Goal: Transaction & Acquisition: Purchase product/service

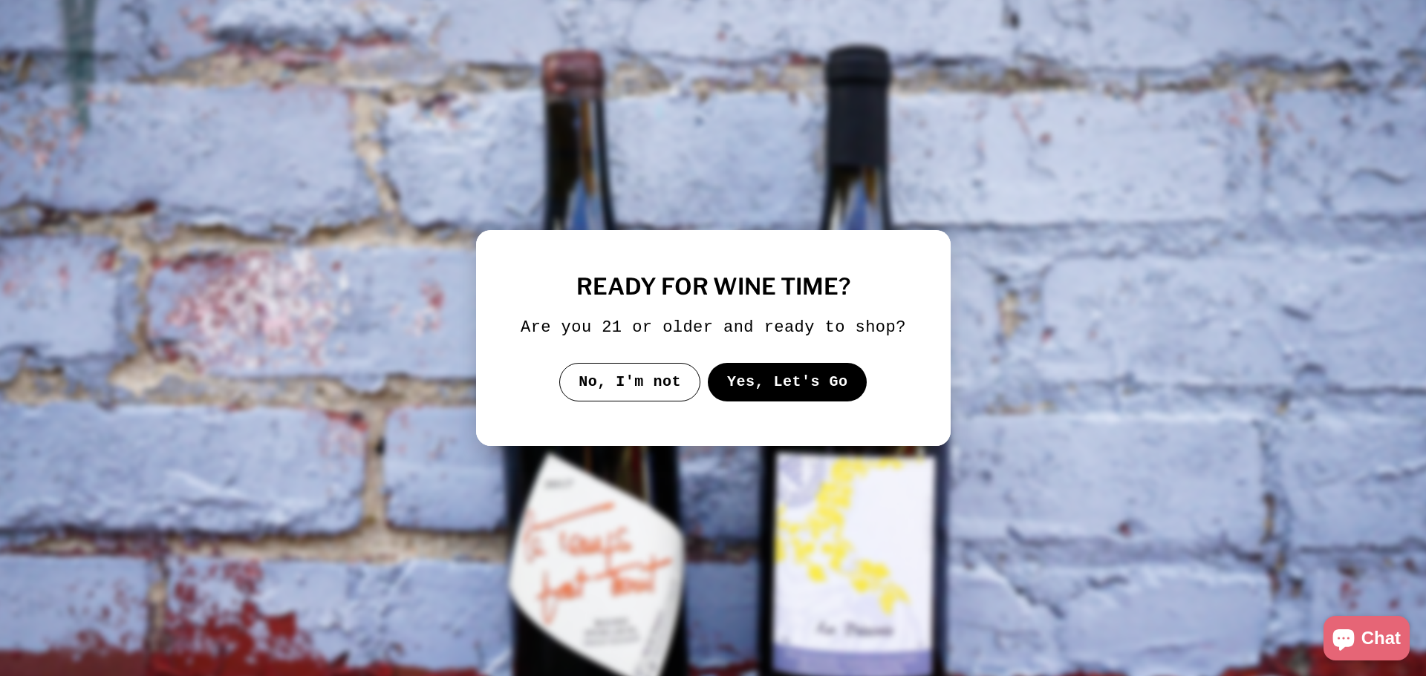
click at [760, 394] on button "Yes, Let's Go" at bounding box center [787, 382] width 160 height 39
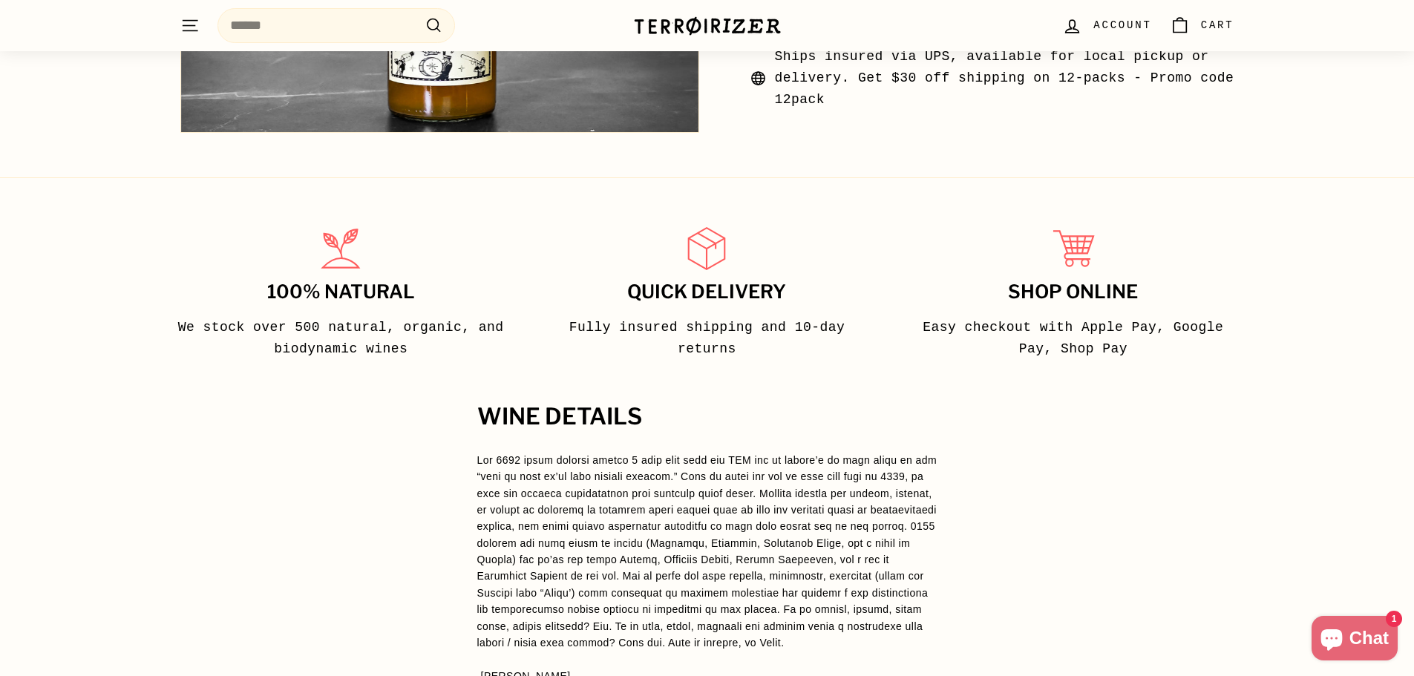
scroll to position [817, 0]
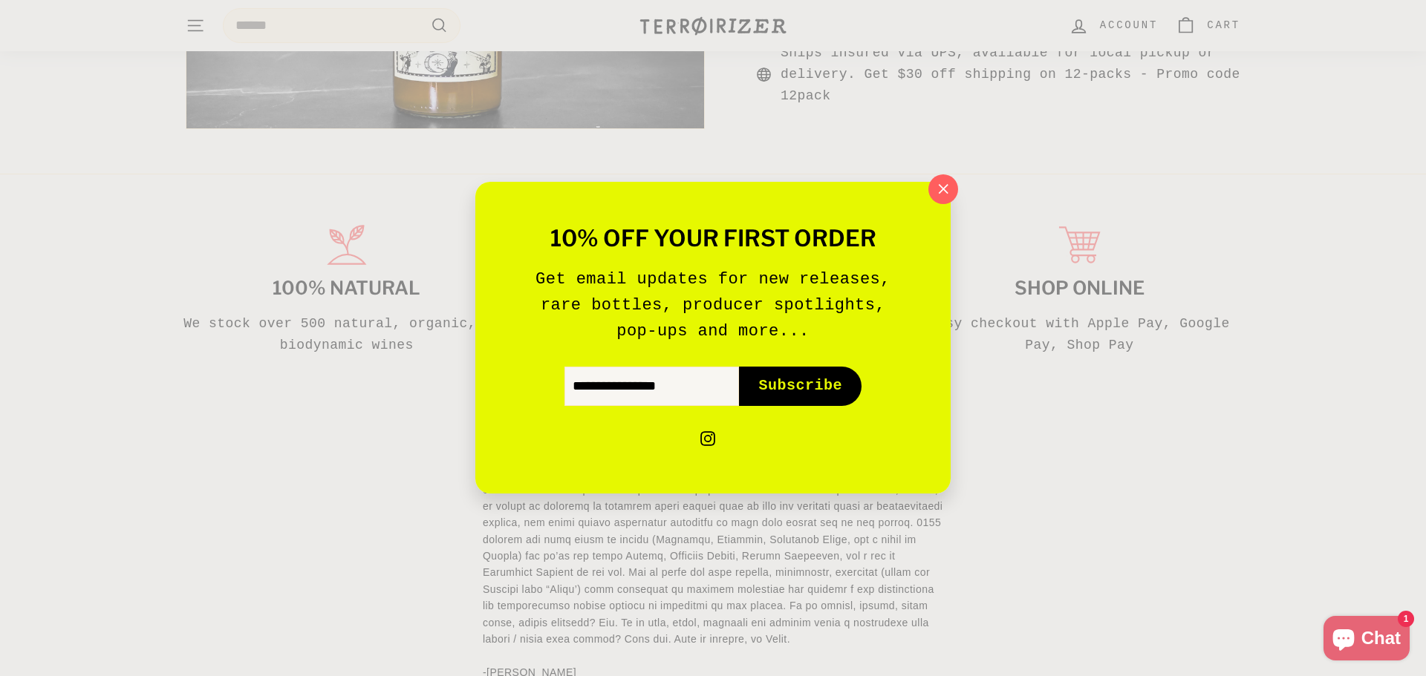
drag, startPoint x: 940, startPoint y: 201, endPoint x: 978, endPoint y: 246, distance: 58.5
click at [940, 201] on button ""Close (esc)"" at bounding box center [943, 189] width 30 height 30
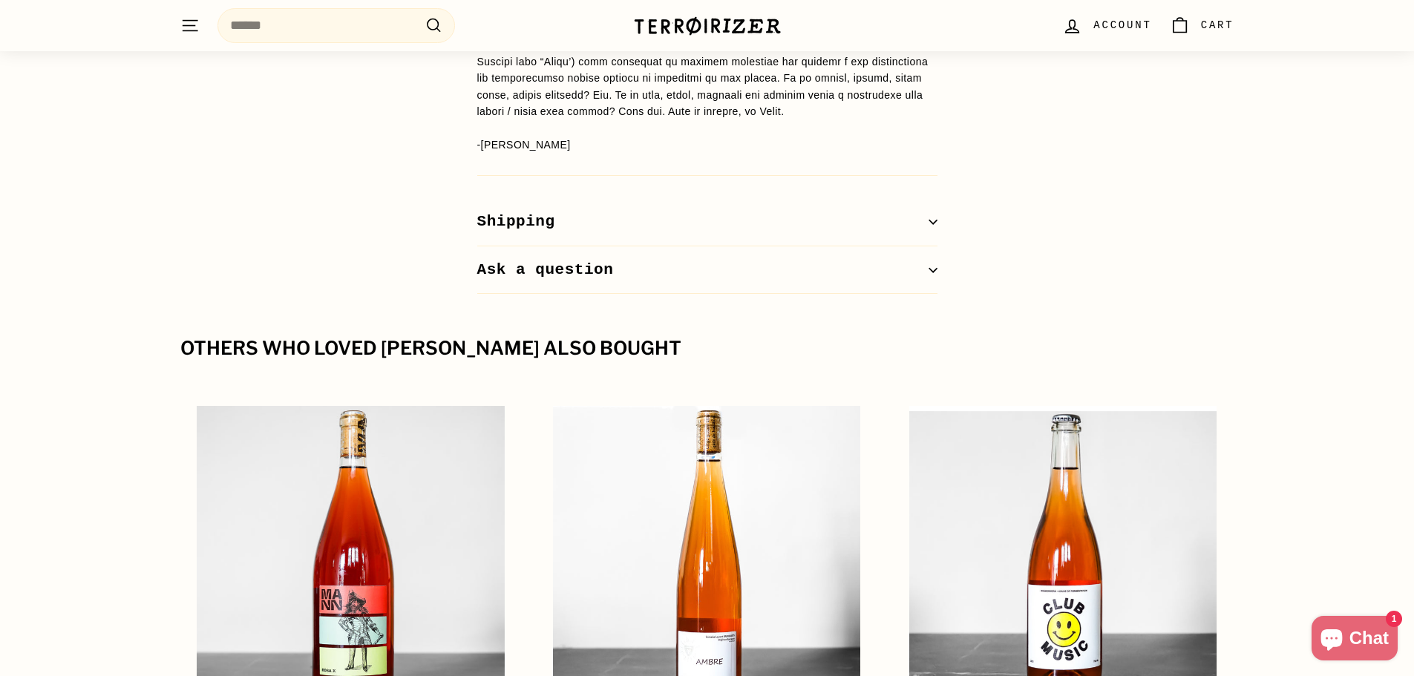
scroll to position [0, 0]
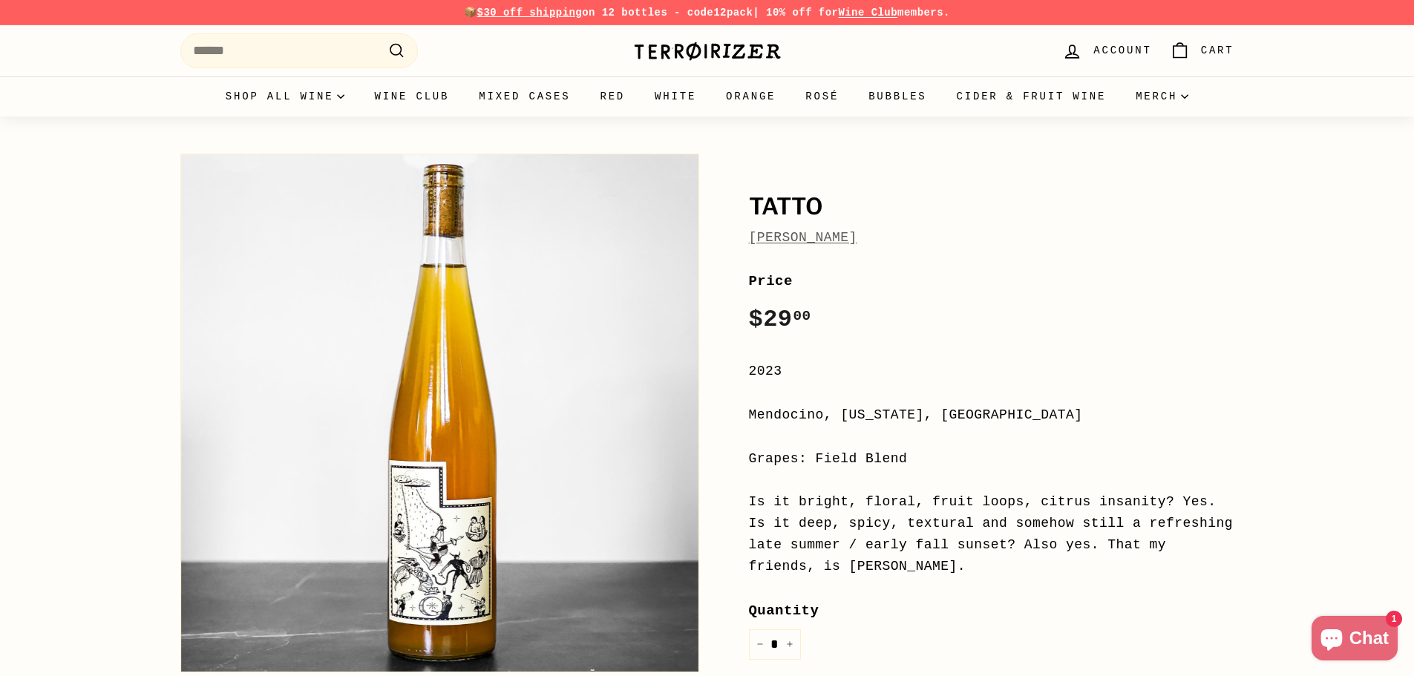
drag, startPoint x: 1342, startPoint y: 460, endPoint x: 792, endPoint y: 12, distance: 709.2
drag, startPoint x: 1132, startPoint y: 617, endPoint x: 685, endPoint y: -64, distance: 814.9
click at [714, 58] on img at bounding box center [707, 51] width 148 height 21
drag, startPoint x: 1147, startPoint y: 569, endPoint x: 1210, endPoint y: 34, distance: 538.3
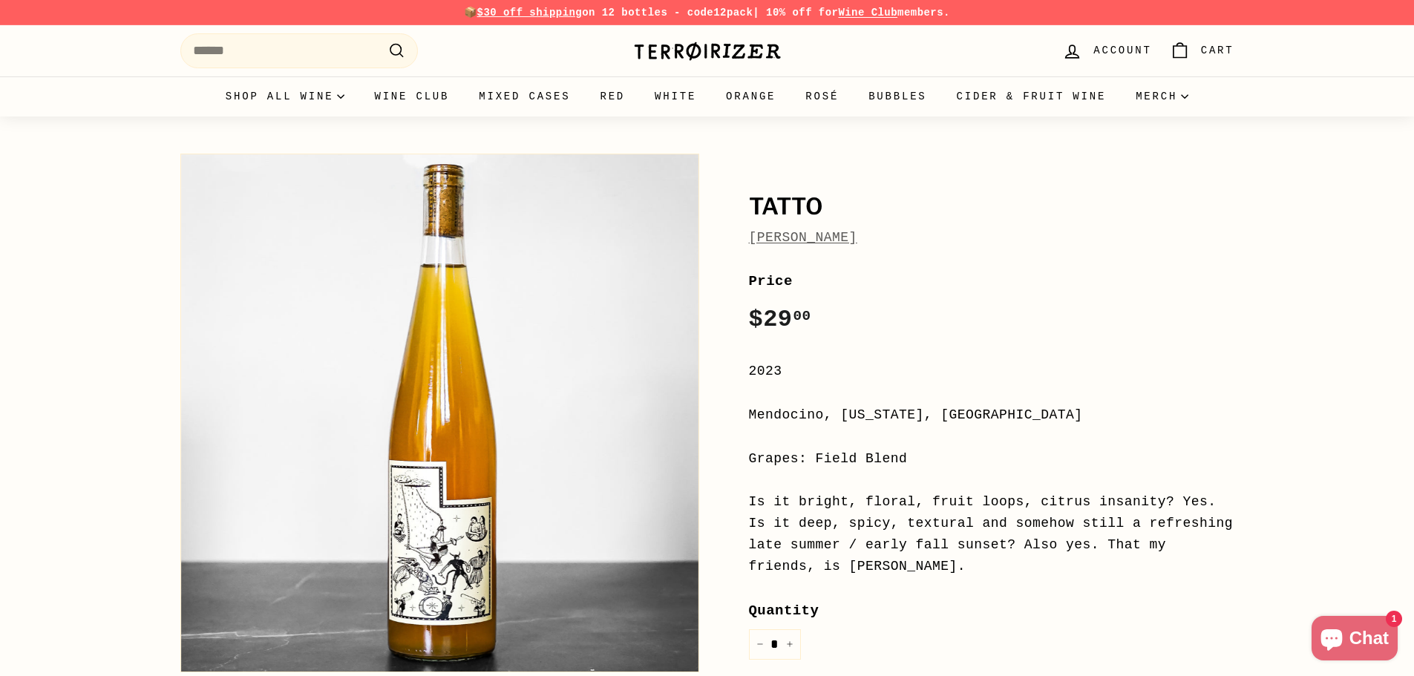
click at [540, 10] on span "$30 off shipping" at bounding box center [529, 13] width 105 height 12
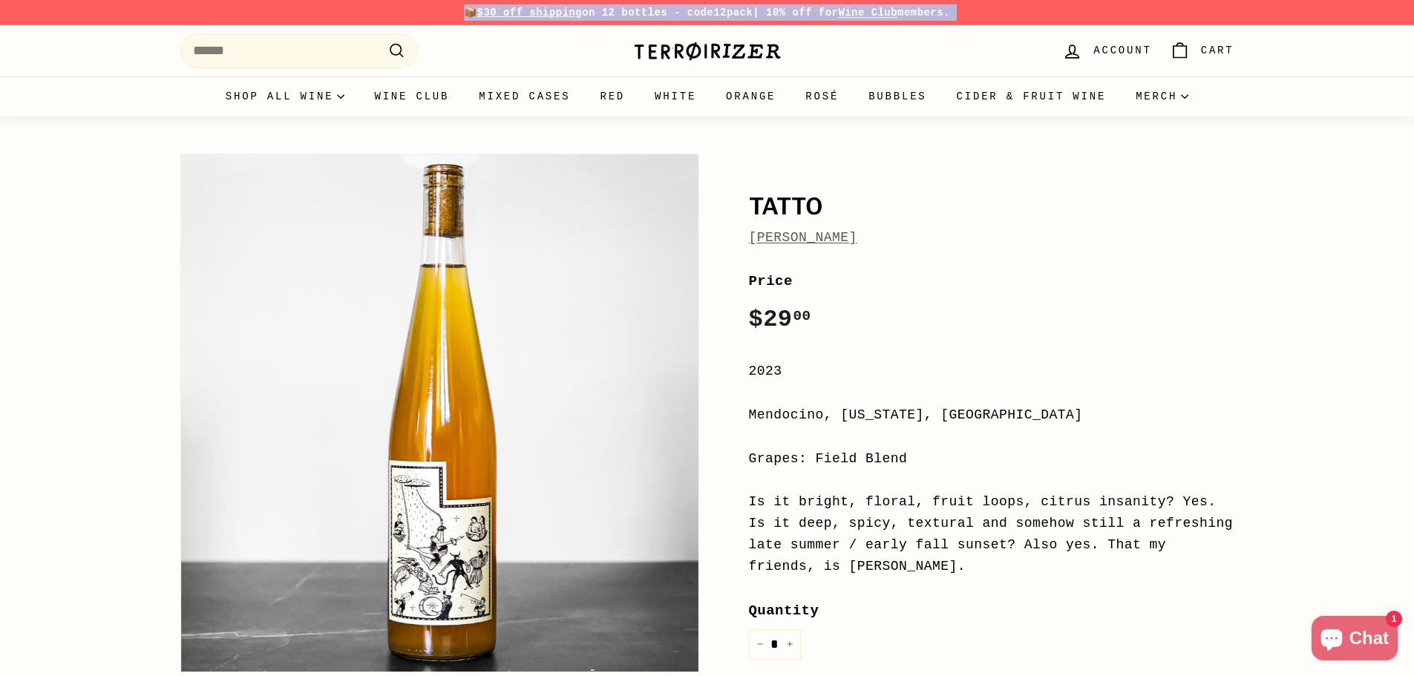
click at [540, 10] on span "$30 off shipping" at bounding box center [529, 13] width 105 height 12
